Goal: Task Accomplishment & Management: Use online tool/utility

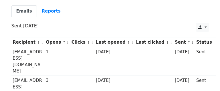
scroll to position [69, 0]
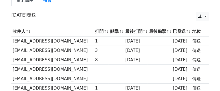
click at [153, 50] on td at bounding box center [160, 50] width 24 height 9
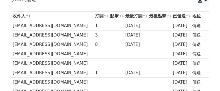
scroll to position [92, 0]
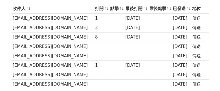
click at [55, 47] on font "ck10215c@mcvs.tp.edu.tw" at bounding box center [50, 46] width 75 height 5
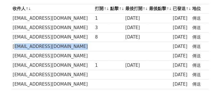
click at [55, 47] on font "[EMAIL_ADDRESS][DOMAIN_NAME]" at bounding box center [50, 46] width 75 height 5
copy tr "[EMAIL_ADDRESS][DOMAIN_NAME]"
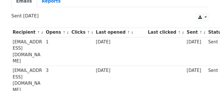
scroll to position [69, 0]
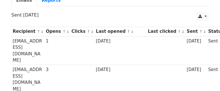
drag, startPoint x: 125, startPoint y: 11, endPoint x: 114, endPoint y: 9, distance: 11.6
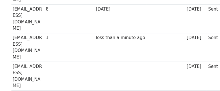
scroll to position [160, 0]
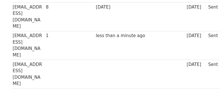
click at [126, 33] on div "less than a minute ago" at bounding box center [120, 36] width 49 height 7
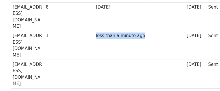
click at [126, 33] on div "less than a minute ago" at bounding box center [120, 36] width 49 height 7
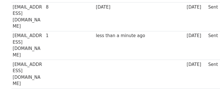
click at [19, 31] on td "[EMAIL_ADDRESS][DOMAIN_NAME]" at bounding box center [27, 45] width 33 height 29
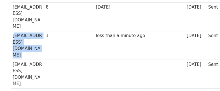
click at [19, 31] on td "ck10215c@mcvs.tp.edu.tw" at bounding box center [27, 45] width 33 height 29
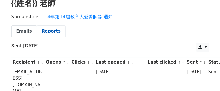
scroll to position [23, 0]
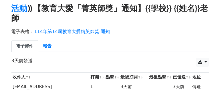
click at [136, 55] on div "電子表格： 114年第14屆教育大愛精英師獎-通知 電子郵件 報告" at bounding box center [110, 42] width 206 height 32
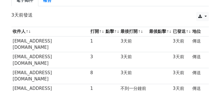
scroll to position [92, 0]
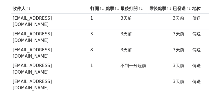
click at [29, 77] on td "fannyyao@mail.hpsh.tp.rdu.tw" at bounding box center [50, 85] width 78 height 16
click at [12, 77] on td "fannyyao@mail.hpsh.tp.rdu.tw" at bounding box center [50, 85] width 78 height 16
copy font "fannyyao@mail.hpsh.tp.rdu.tw"
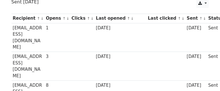
scroll to position [92, 0]
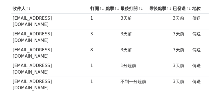
click at [106, 61] on td at bounding box center [111, 69] width 15 height 16
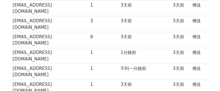
scroll to position [115, 0]
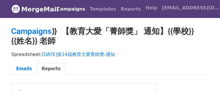
click at [84, 7] on link "Campaigns" at bounding box center [71, 8] width 33 height 11
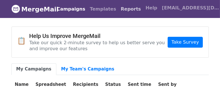
click at [130, 11] on link "Reports" at bounding box center [131, 8] width 25 height 11
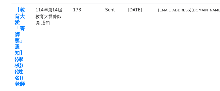
scroll to position [115, 0]
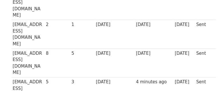
scroll to position [115, 0]
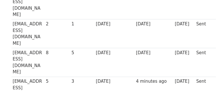
copy tr "[EMAIL_ADDRESS][DOMAIN_NAME]"
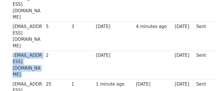
scroll to position [183, 0]
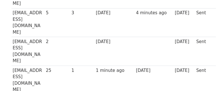
copy tr "[DEMOGRAPHIC_DATA][EMAIL_ADDRESS][DOMAIN_NAME]"
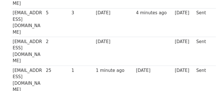
copy tr "[EMAIL_ADDRESS][DOMAIN_NAME]"
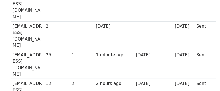
scroll to position [206, 0]
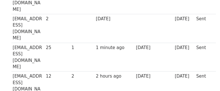
copy tr "[EMAIL_ADDRESS][DOMAIN_NAME]"
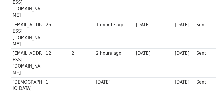
scroll to position [275, 0]
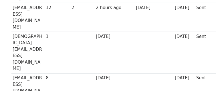
copy tr "[EMAIL_ADDRESS][DOMAIN_NAME]"
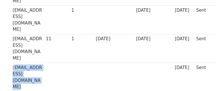
scroll to position [481, 0]
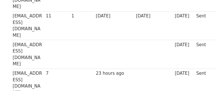
copy tr "[EMAIL_ADDRESS][DOMAIN_NAME]"
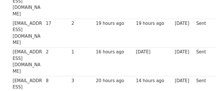
drag, startPoint x: 164, startPoint y: 47, endPoint x: 162, endPoint y: -10, distance: 57.0
